Goal: Transaction & Acquisition: Download file/media

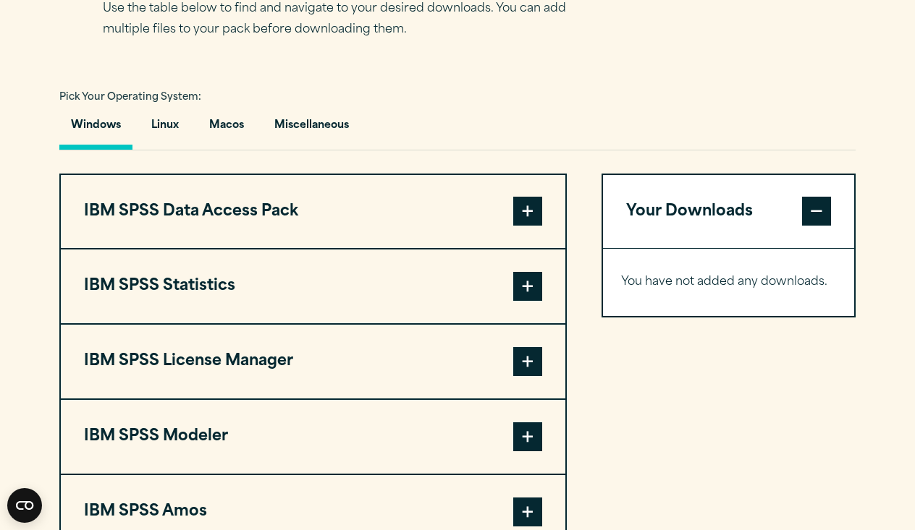
scroll to position [981, 0]
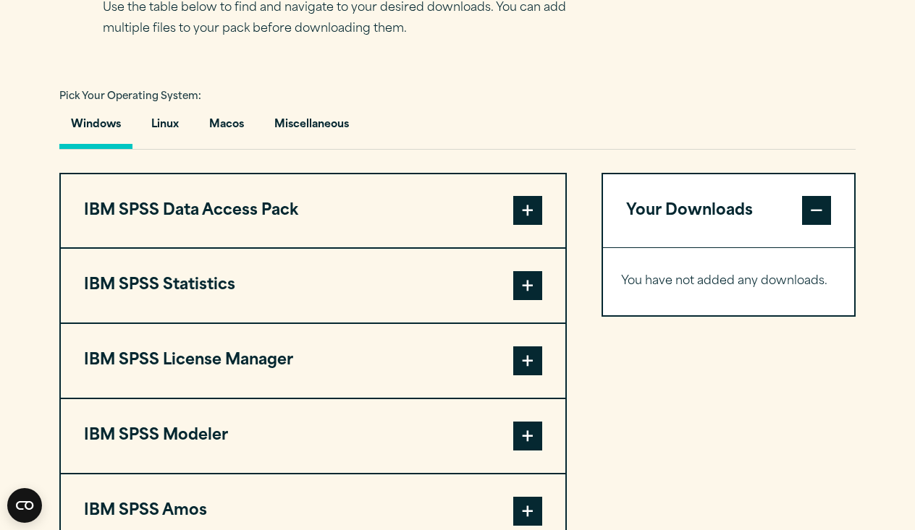
click at [459, 323] on button "IBM SPSS Statistics" at bounding box center [313, 286] width 504 height 74
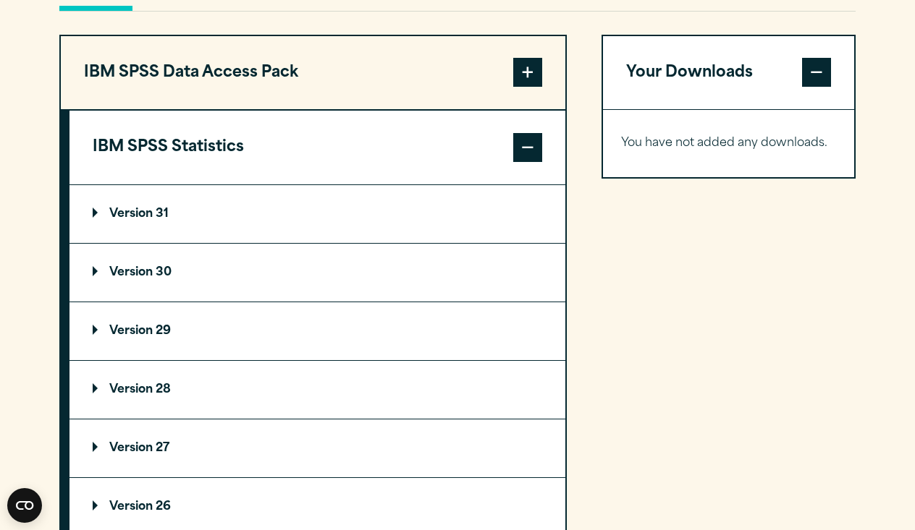
scroll to position [1121, 0]
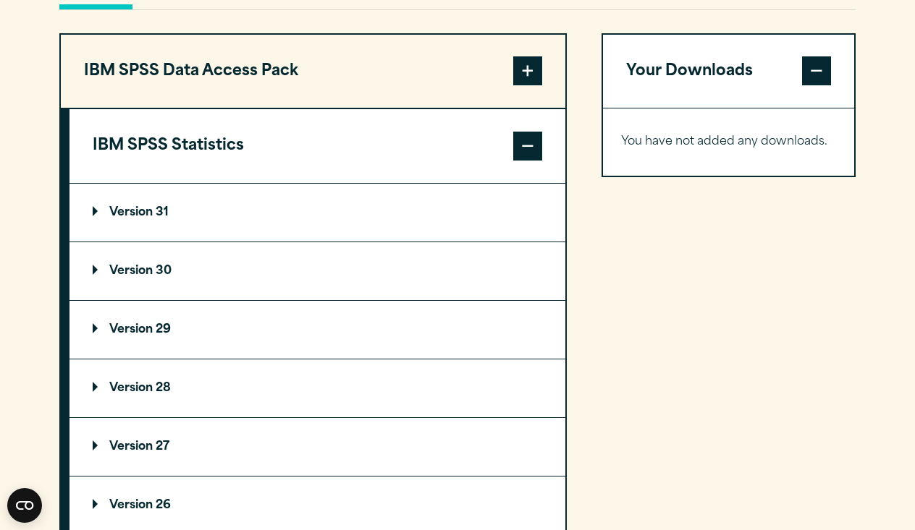
click at [140, 232] on summary "Version 31" at bounding box center [317, 213] width 496 height 58
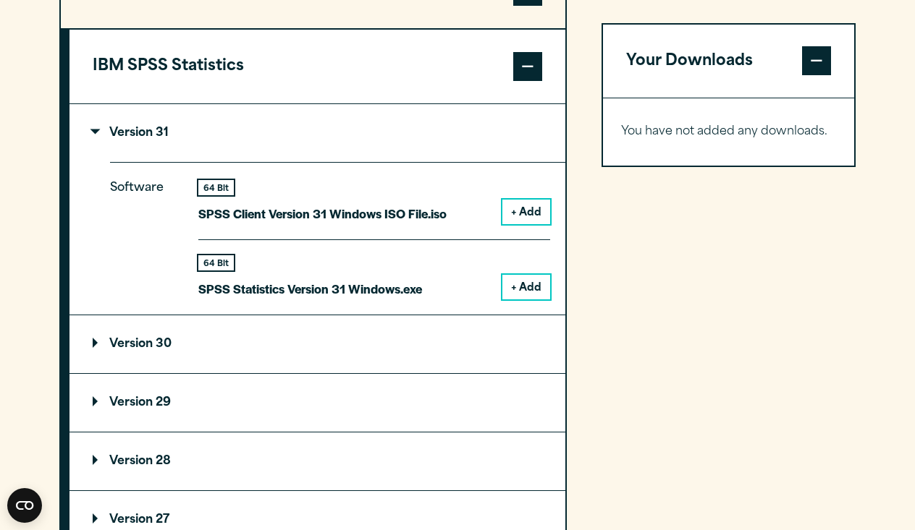
scroll to position [1229, 0]
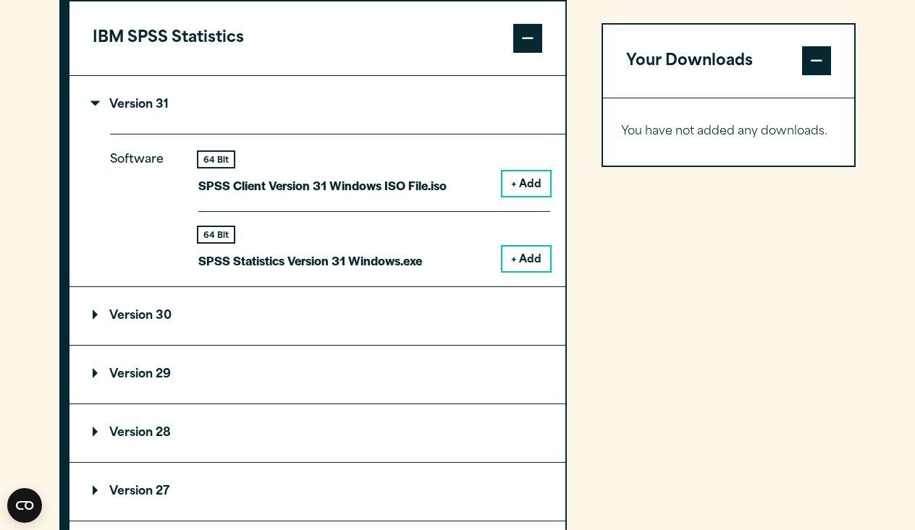
click at [514, 196] on button "+ Add" at bounding box center [526, 183] width 48 height 25
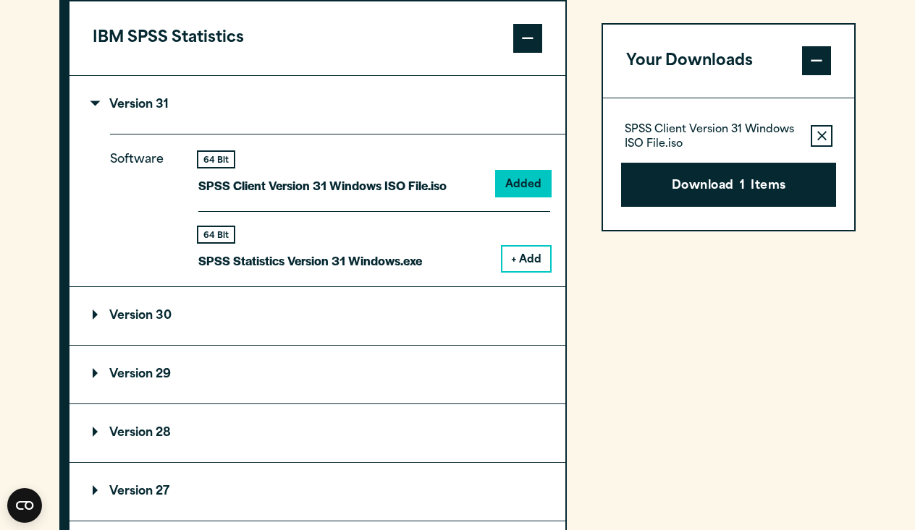
click at [530, 271] on button "+ Add" at bounding box center [526, 259] width 48 height 25
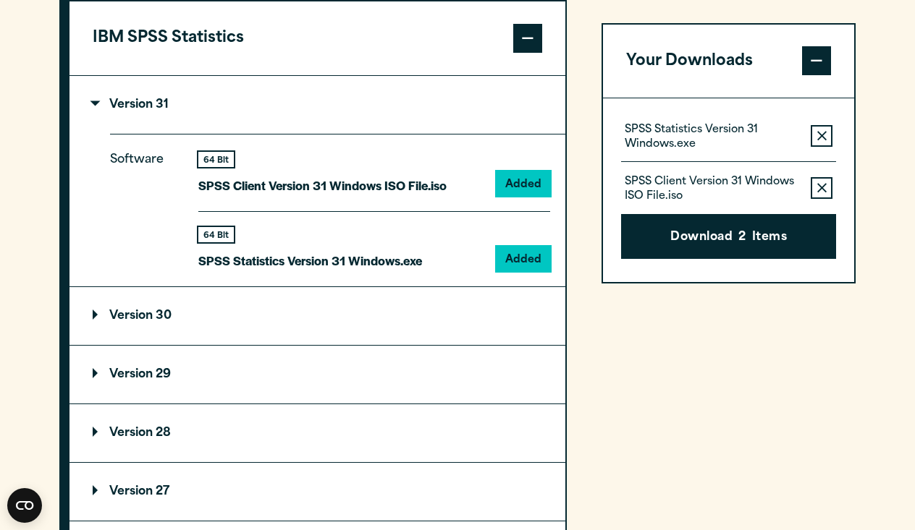
click at [825, 187] on icon "button" at bounding box center [821, 189] width 9 height 10
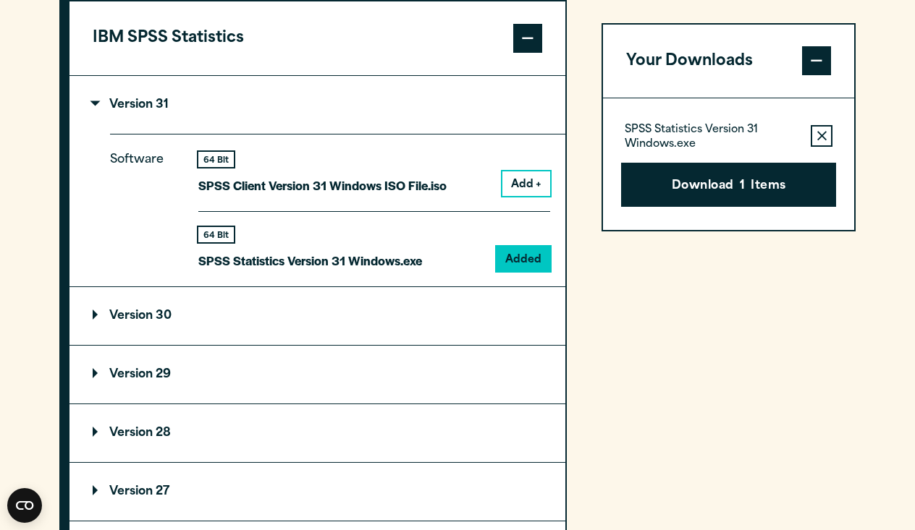
click at [823, 135] on icon "button" at bounding box center [821, 136] width 9 height 9
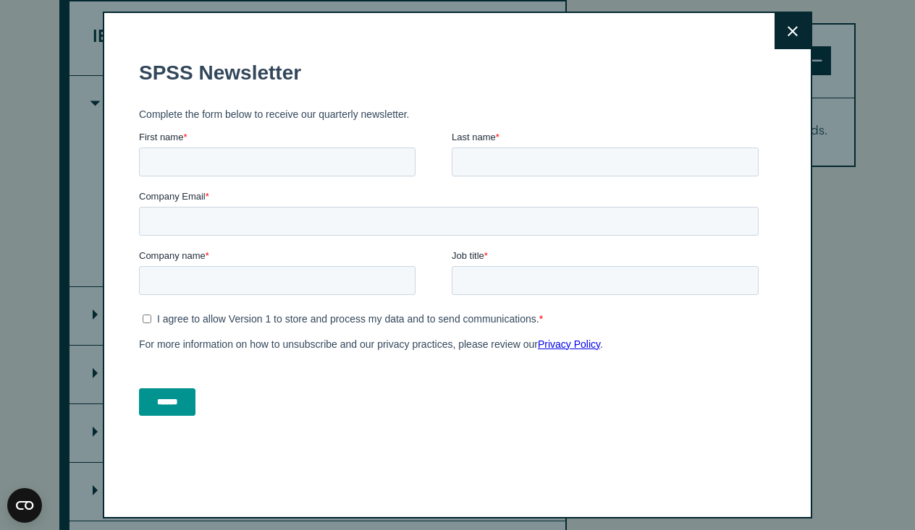
click at [800, 27] on button "Close" at bounding box center [792, 31] width 36 height 36
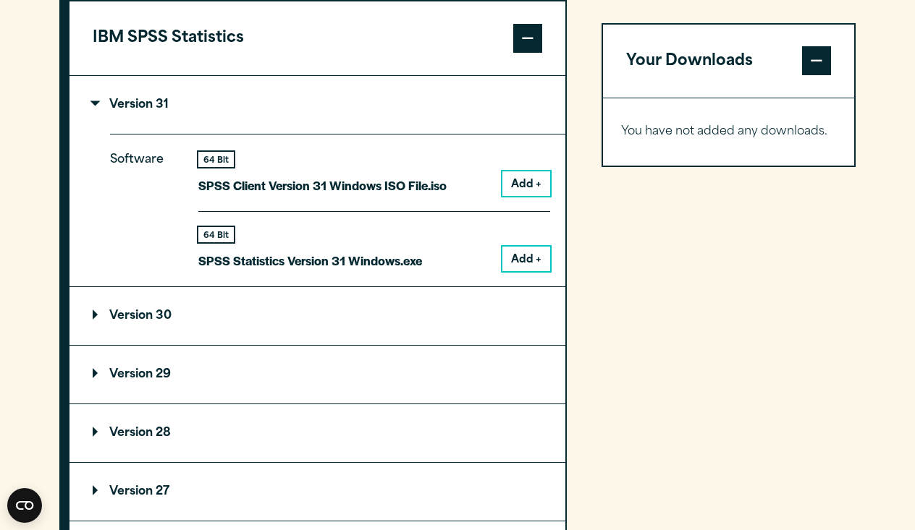
click at [520, 271] on button "Add +" at bounding box center [526, 259] width 48 height 25
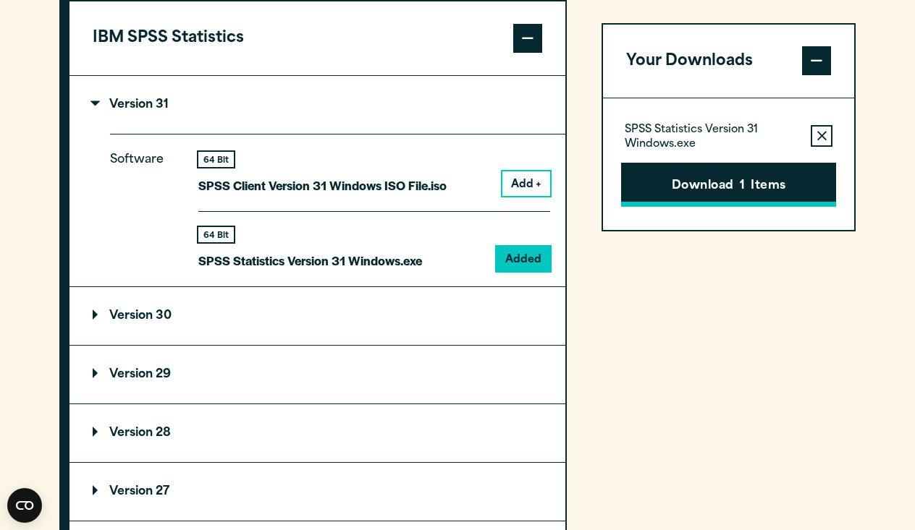
click at [767, 184] on button "Download 1 Items" at bounding box center [728, 185] width 215 height 45
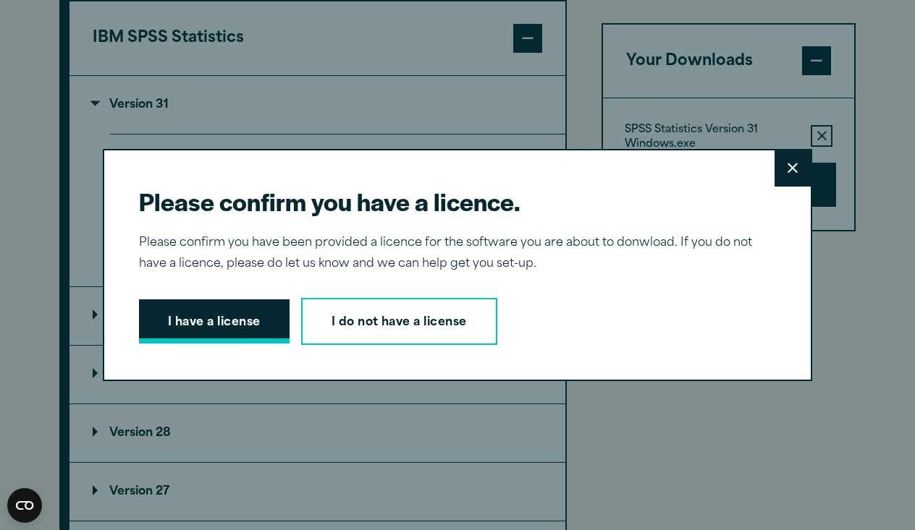
click at [246, 324] on button "I have a license" at bounding box center [214, 322] width 150 height 45
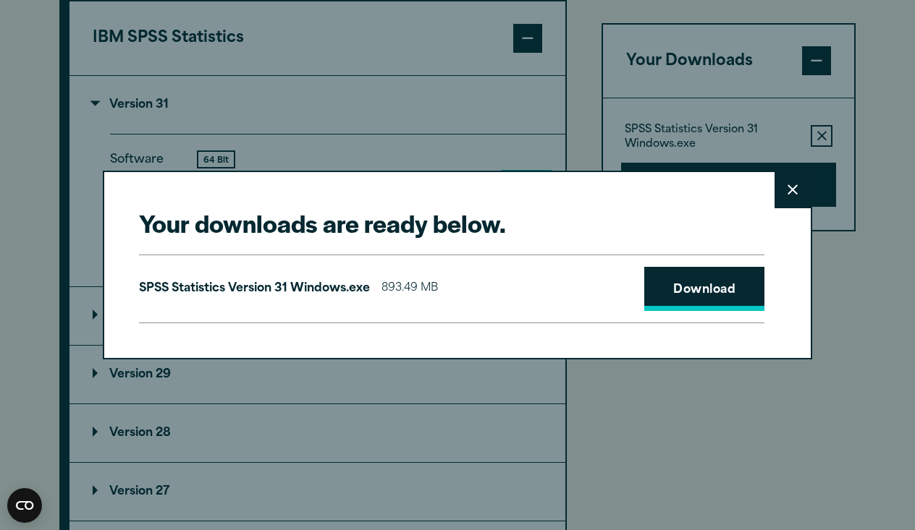
click at [700, 297] on link "Download" at bounding box center [704, 289] width 120 height 45
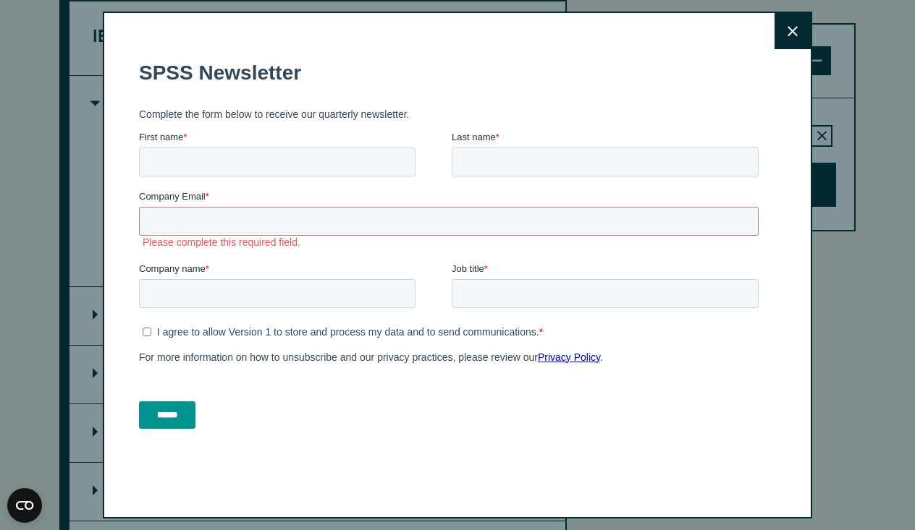
click at [765, 237] on div "Close" at bounding box center [457, 265] width 709 height 507
click at [791, 23] on button "Close" at bounding box center [792, 31] width 36 height 36
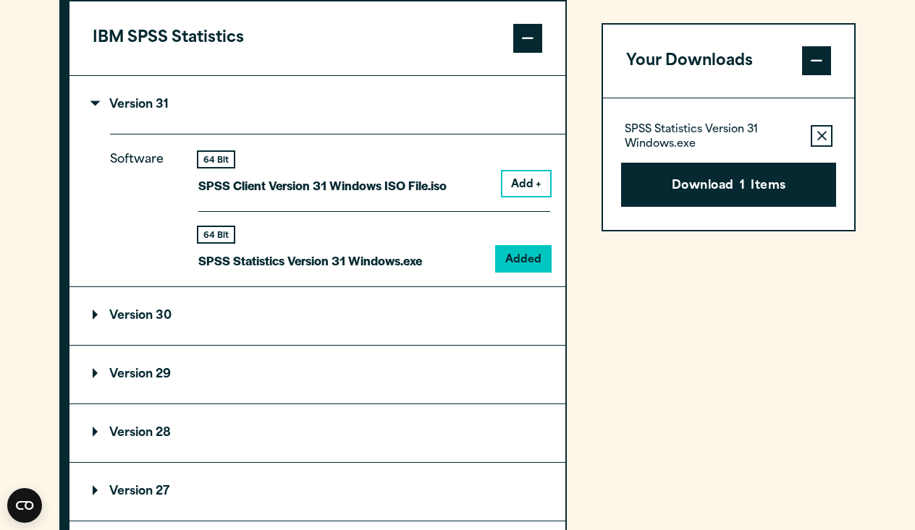
click at [629, 352] on div "Your Downloads SPSS Statistics Version 31 Windows.exe Remove this item from you…" at bounding box center [728, 365] width 254 height 881
click at [137, 111] on p "Version 31" at bounding box center [131, 105] width 76 height 12
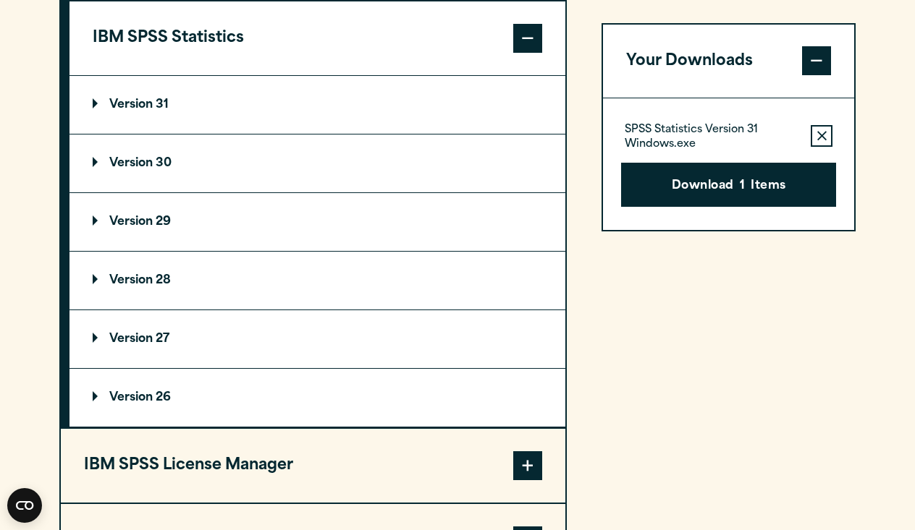
click at [181, 192] on summary "Version 30" at bounding box center [317, 164] width 496 height 58
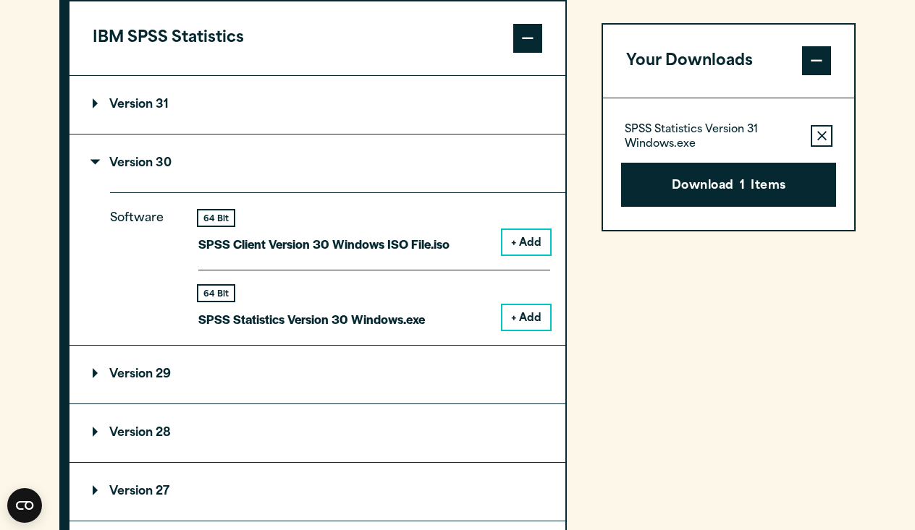
click at [187, 192] on summary "Version 30" at bounding box center [317, 164] width 496 height 58
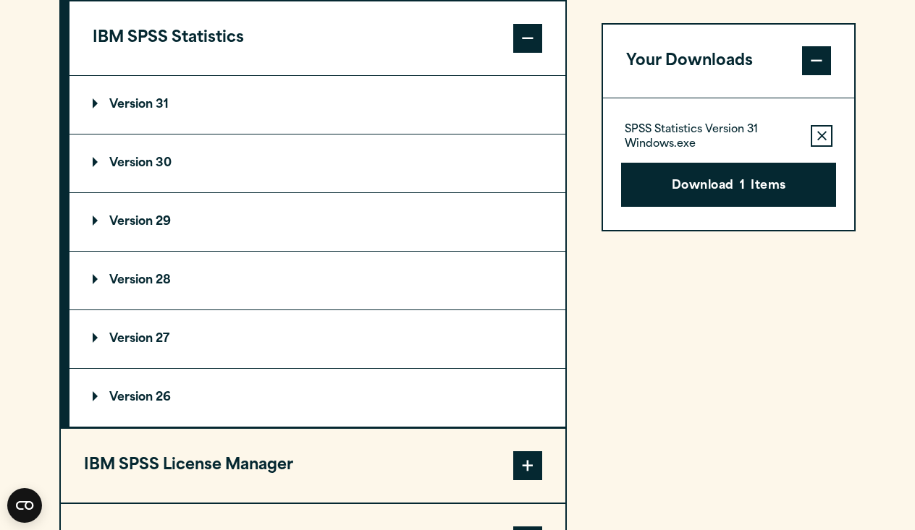
click at [203, 134] on summary "Version 31" at bounding box center [317, 105] width 496 height 58
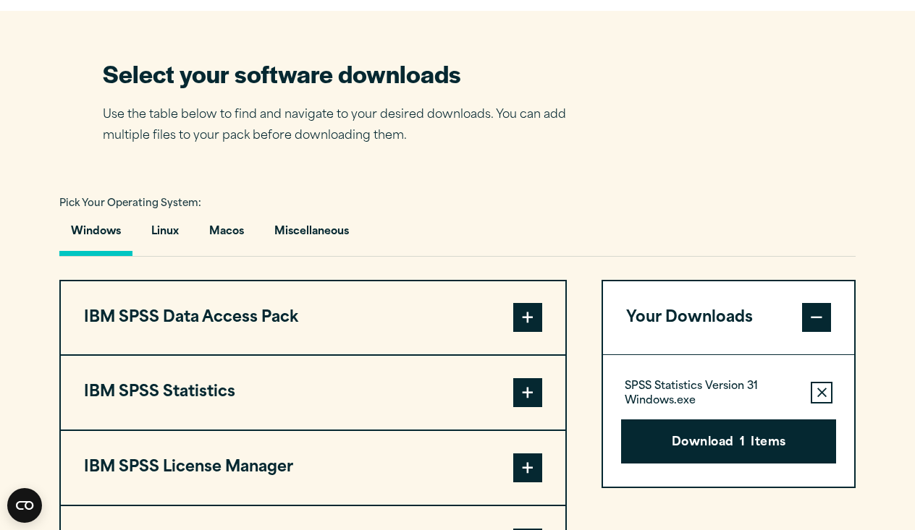
scroll to position [902, 0]
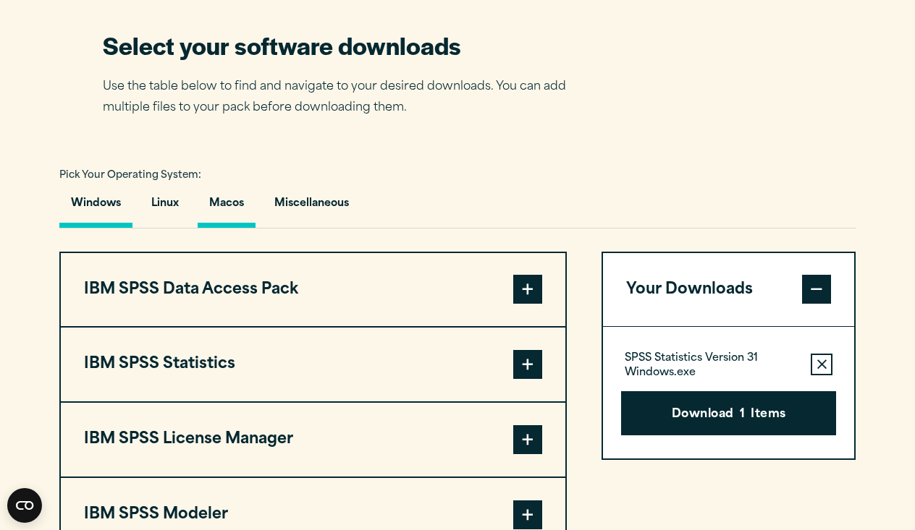
click at [220, 228] on button "Macos" at bounding box center [227, 207] width 58 height 41
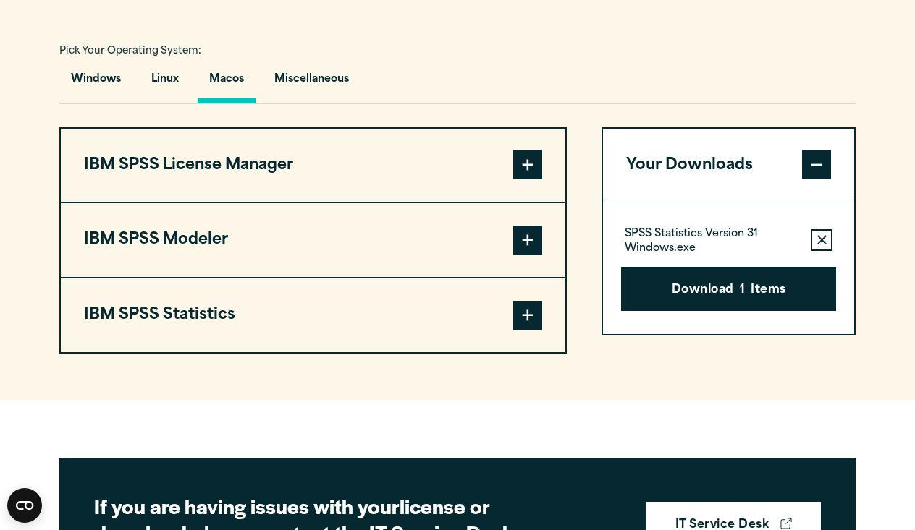
scroll to position [1027, 0]
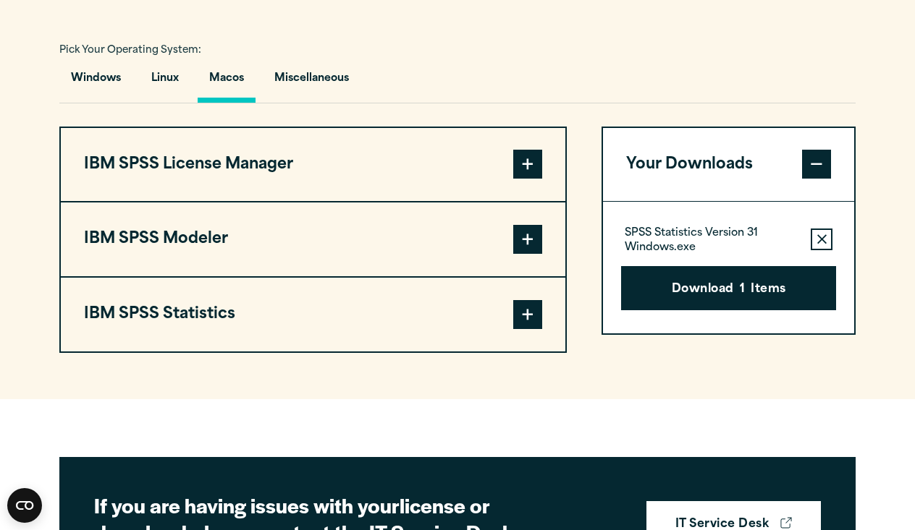
click at [383, 352] on button "IBM SPSS Statistics" at bounding box center [313, 315] width 504 height 74
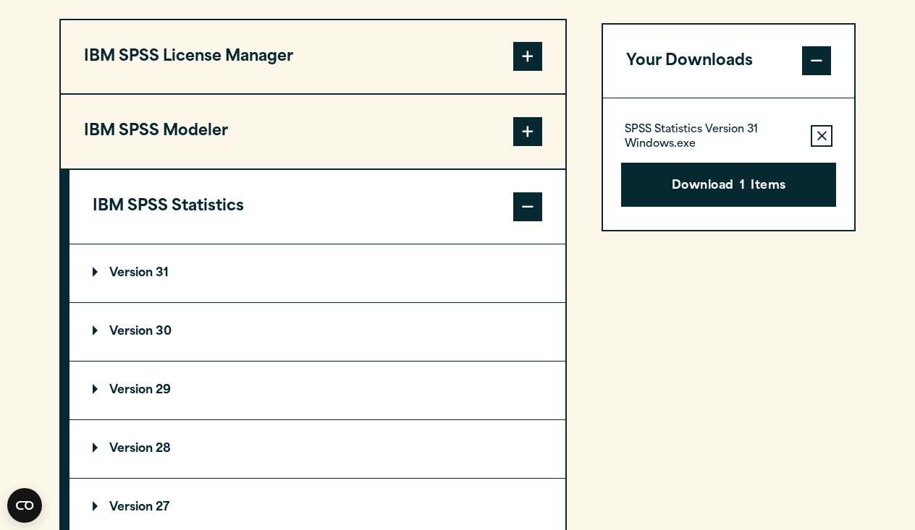
scroll to position [1142, 0]
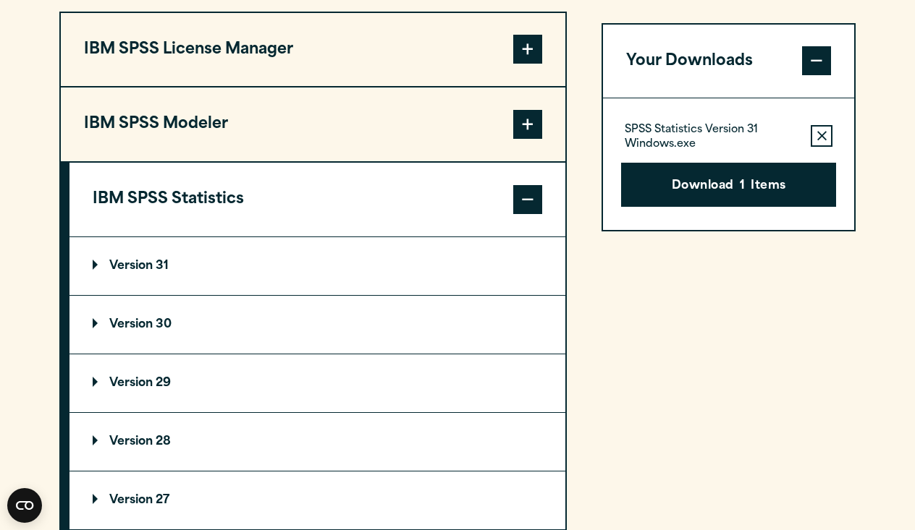
click at [378, 295] on summary "Version 31" at bounding box center [317, 266] width 496 height 58
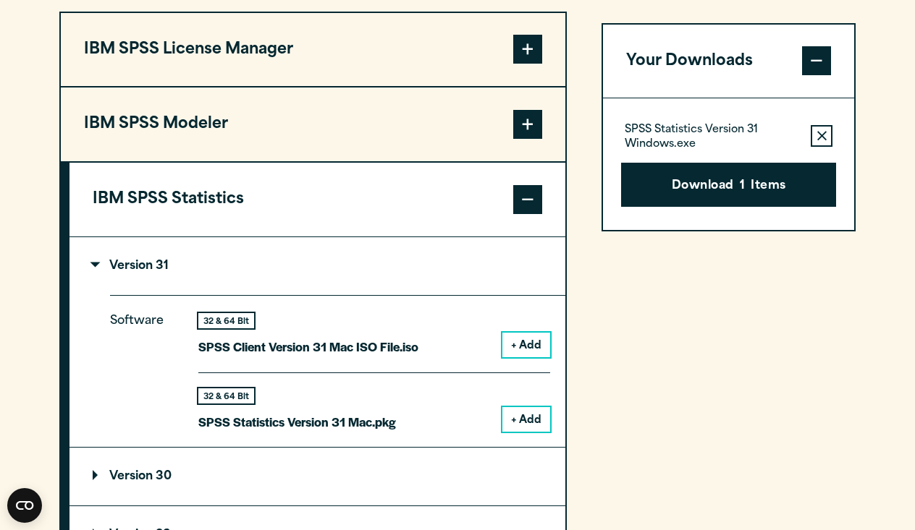
click at [827, 148] on button "Remove this item from your software download list" at bounding box center [821, 137] width 22 height 22
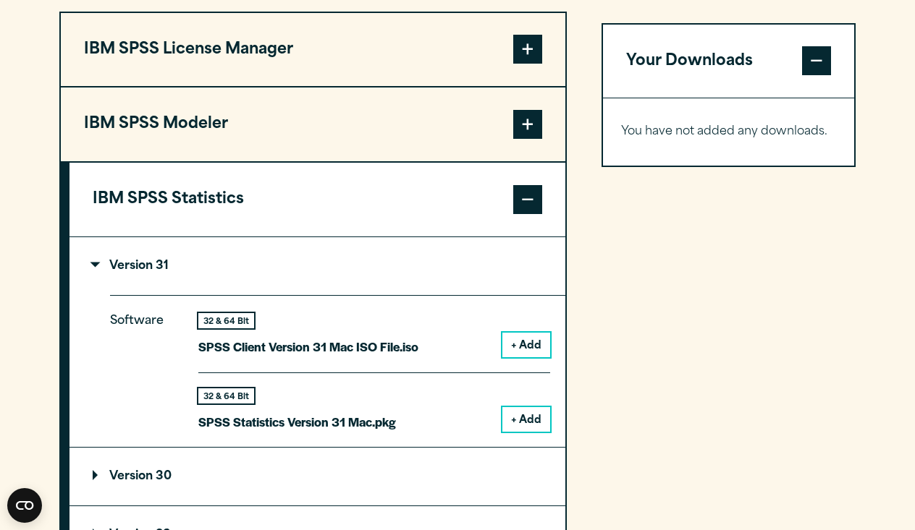
click at [532, 432] on button "+ Add" at bounding box center [526, 419] width 48 height 25
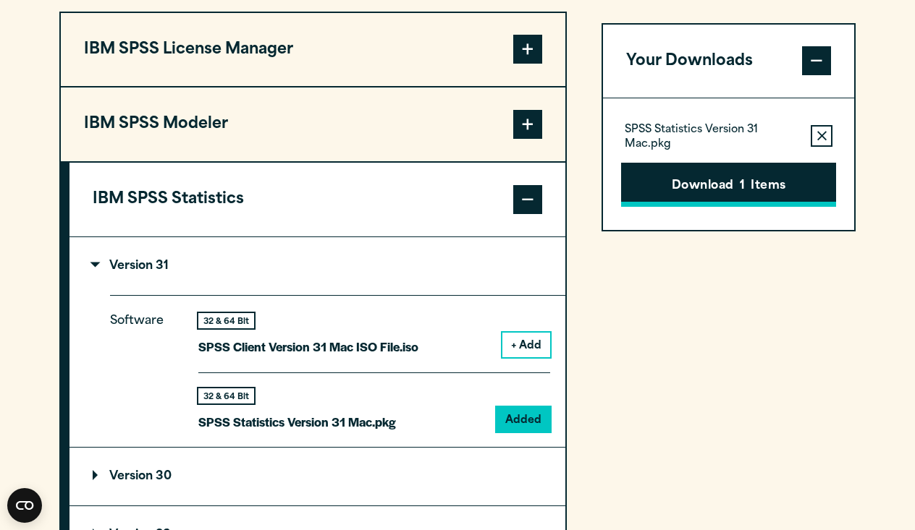
click at [688, 208] on button "Download 1 Items" at bounding box center [728, 185] width 215 height 45
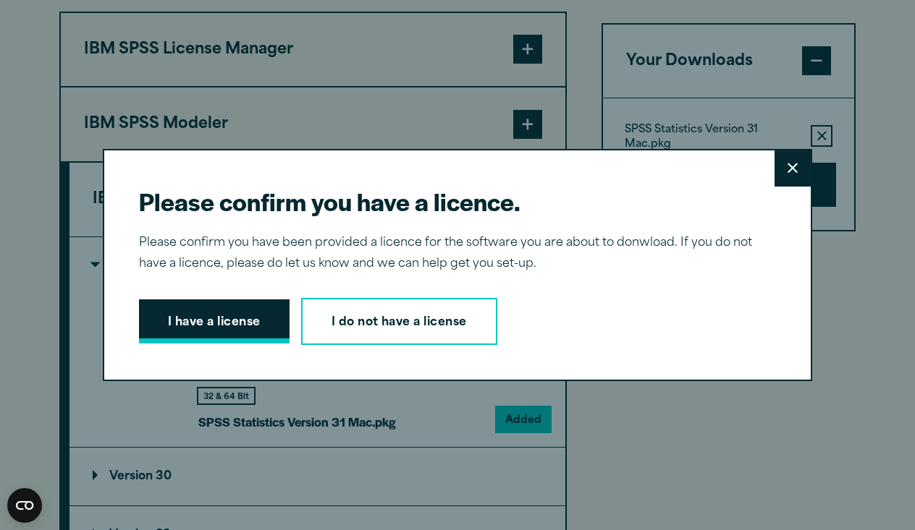
click at [250, 320] on button "I have a license" at bounding box center [214, 322] width 150 height 45
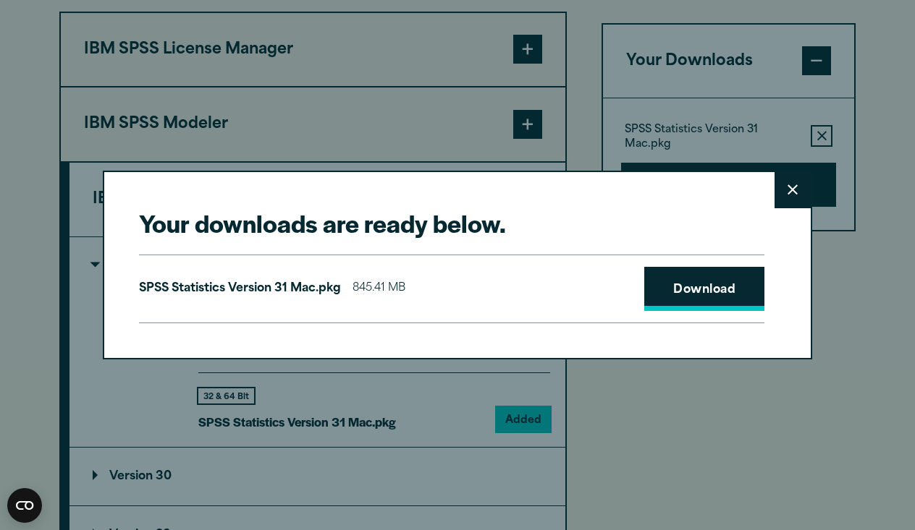
click at [700, 296] on link "Download" at bounding box center [704, 289] width 120 height 45
